Goal: Transaction & Acquisition: Purchase product/service

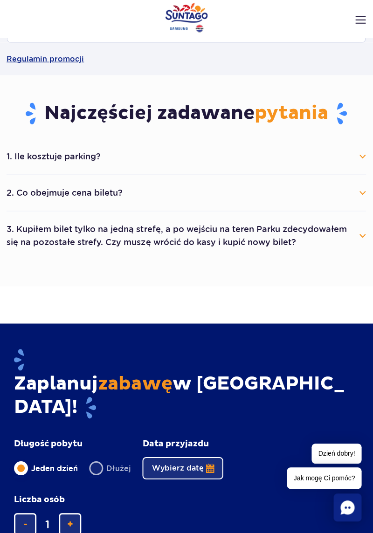
scroll to position [392, 0]
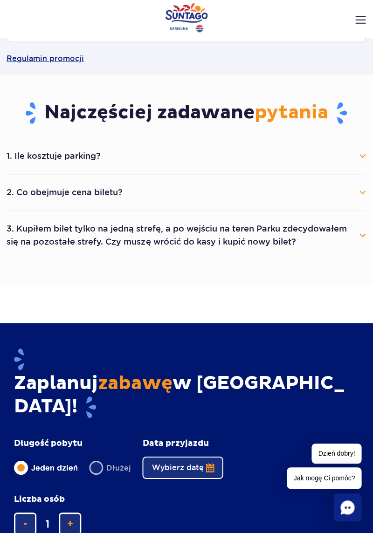
click at [96, 458] on label "Dłużej" at bounding box center [110, 468] width 42 height 20
click at [96, 476] on input "Dłużej" at bounding box center [94, 477] width 10 height 2
radio input "false"
radio input "true"
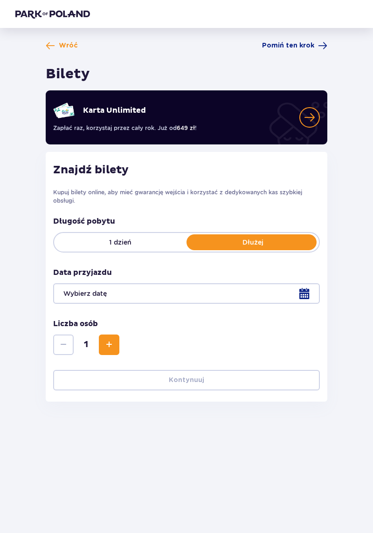
click at [112, 348] on span "Zwiększ" at bounding box center [108, 344] width 11 height 11
click at [106, 349] on span "Zwiększ" at bounding box center [108, 344] width 11 height 11
click at [109, 348] on span "Zwiększ" at bounding box center [108, 344] width 11 height 11
click at [305, 294] on div at bounding box center [186, 293] width 267 height 21
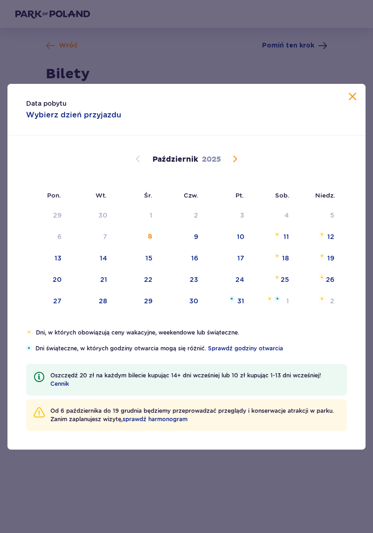
click at [306, 298] on div "2" at bounding box center [317, 301] width 45 height 21
click at [290, 257] on div "18" at bounding box center [273, 258] width 45 height 21
click at [283, 266] on div "18" at bounding box center [273, 258] width 45 height 21
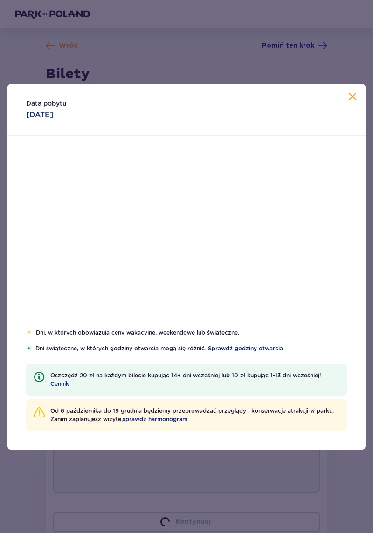
type input "18.10.25"
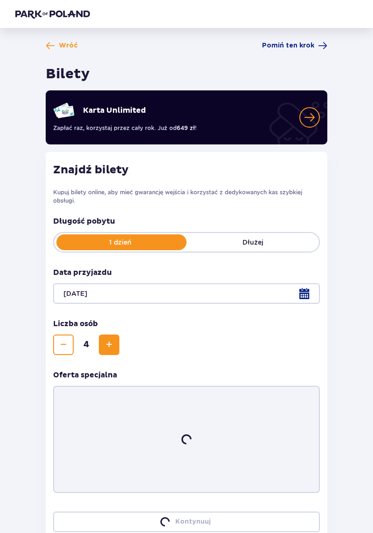
scroll to position [51, 0]
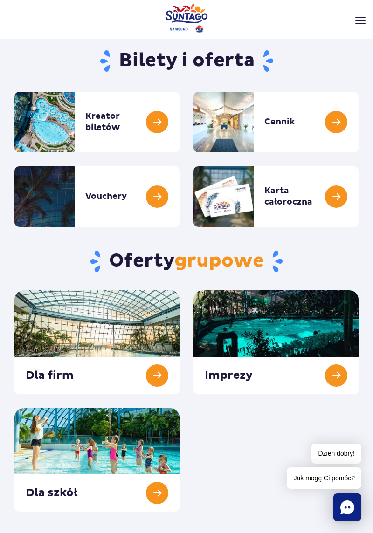
scroll to position [30, 0]
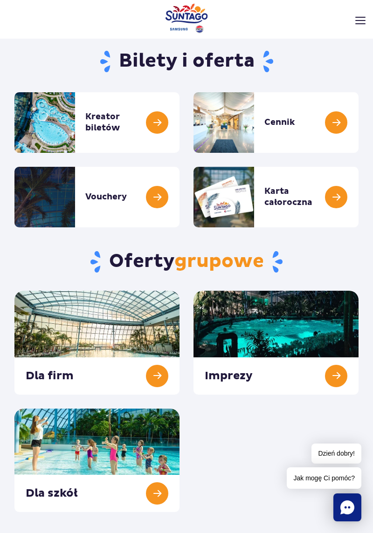
click at [358, 121] on link at bounding box center [358, 122] width 0 height 61
